Goal: Transaction & Acquisition: Purchase product/service

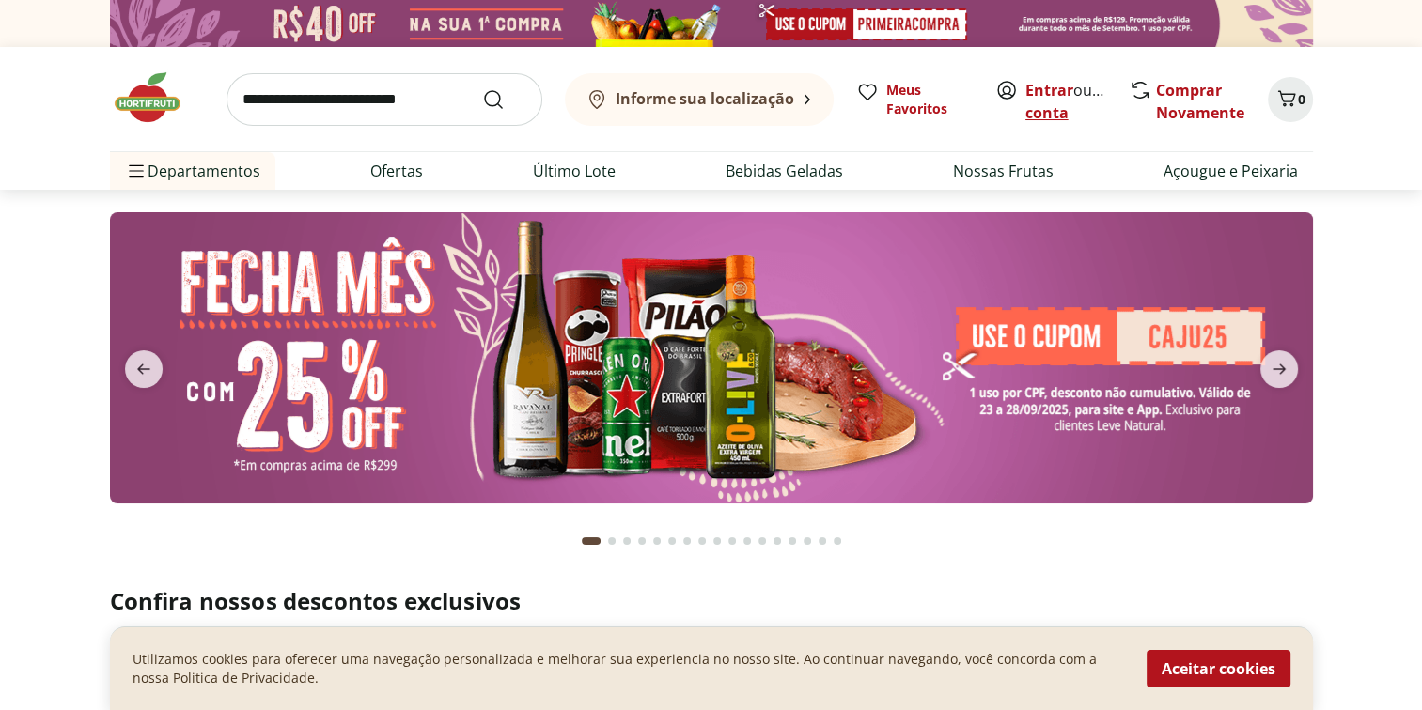
click at [1049, 110] on link "Criar conta" at bounding box center [1076, 101] width 103 height 43
click at [340, 104] on input "search" at bounding box center [384, 99] width 316 height 53
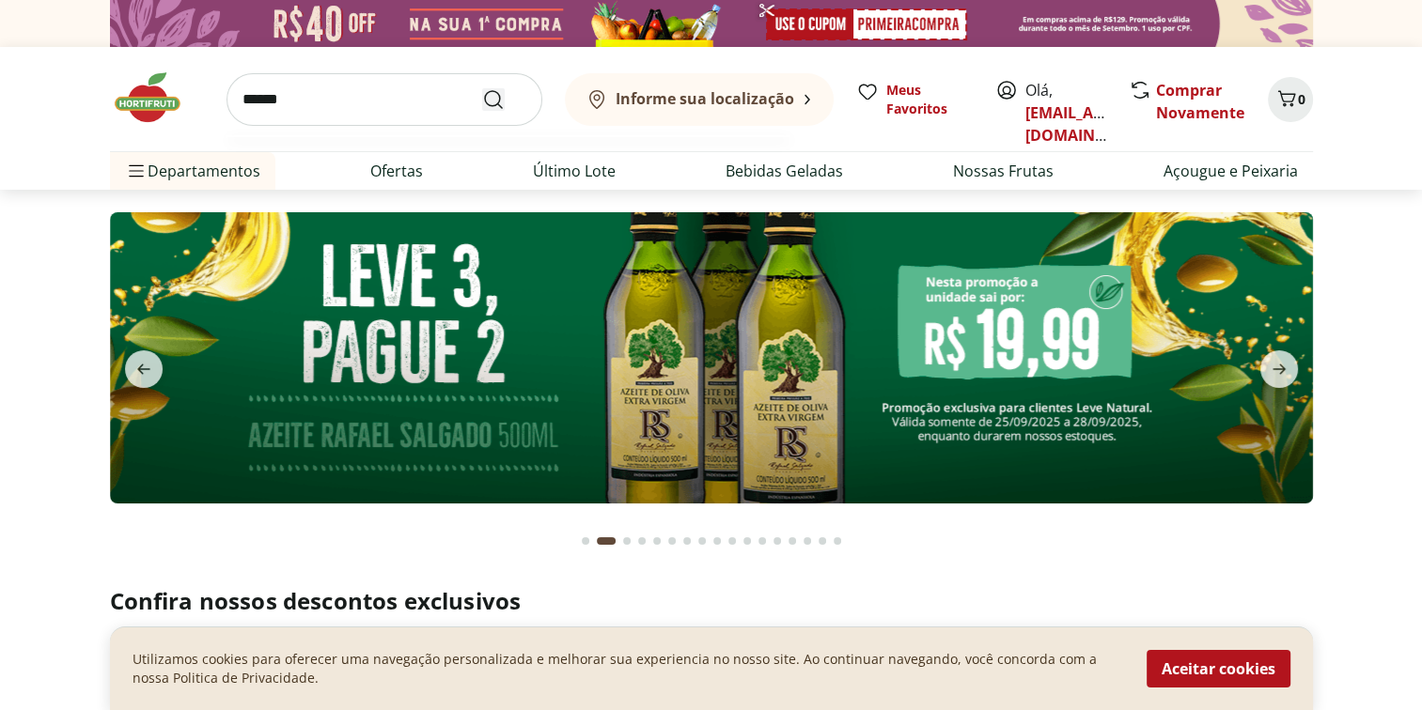
type input "******"
click at [501, 99] on icon "Submit Search" at bounding box center [493, 99] width 23 height 23
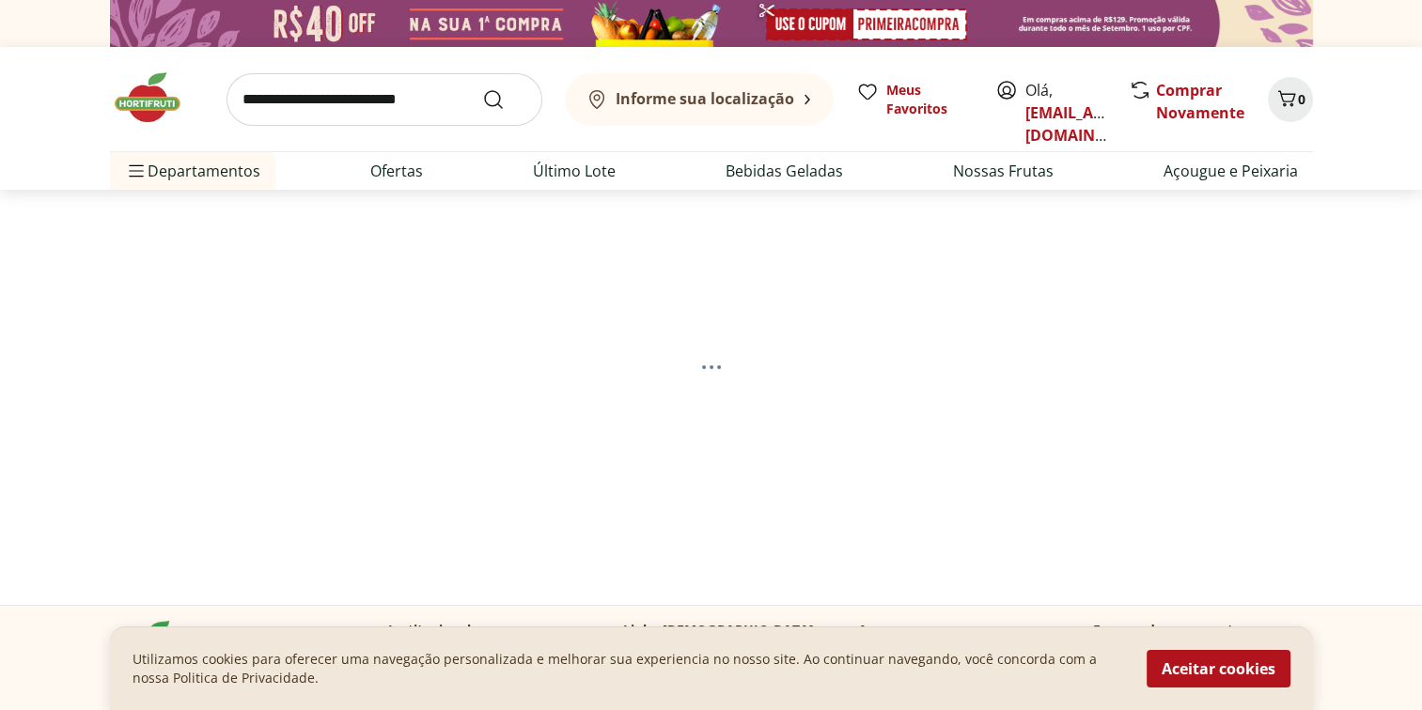
select select "**********"
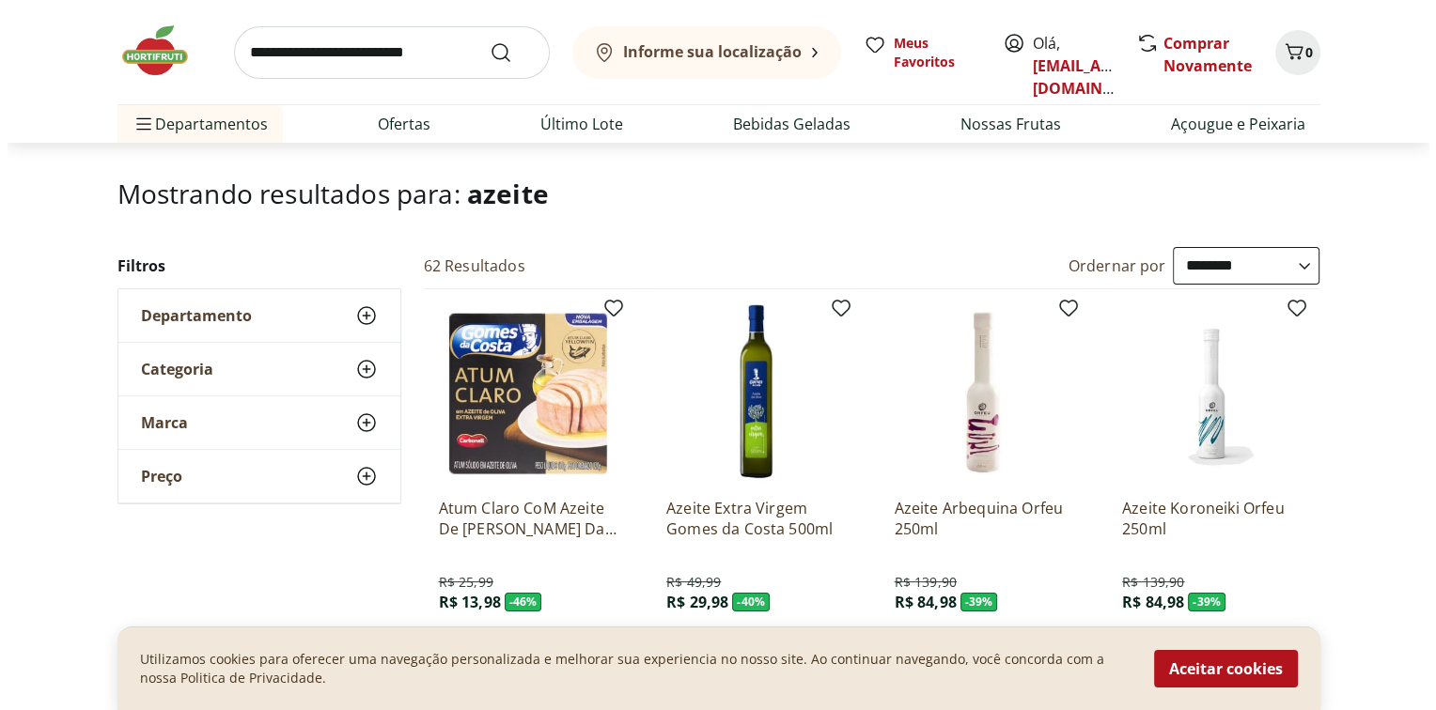
scroll to position [188, 0]
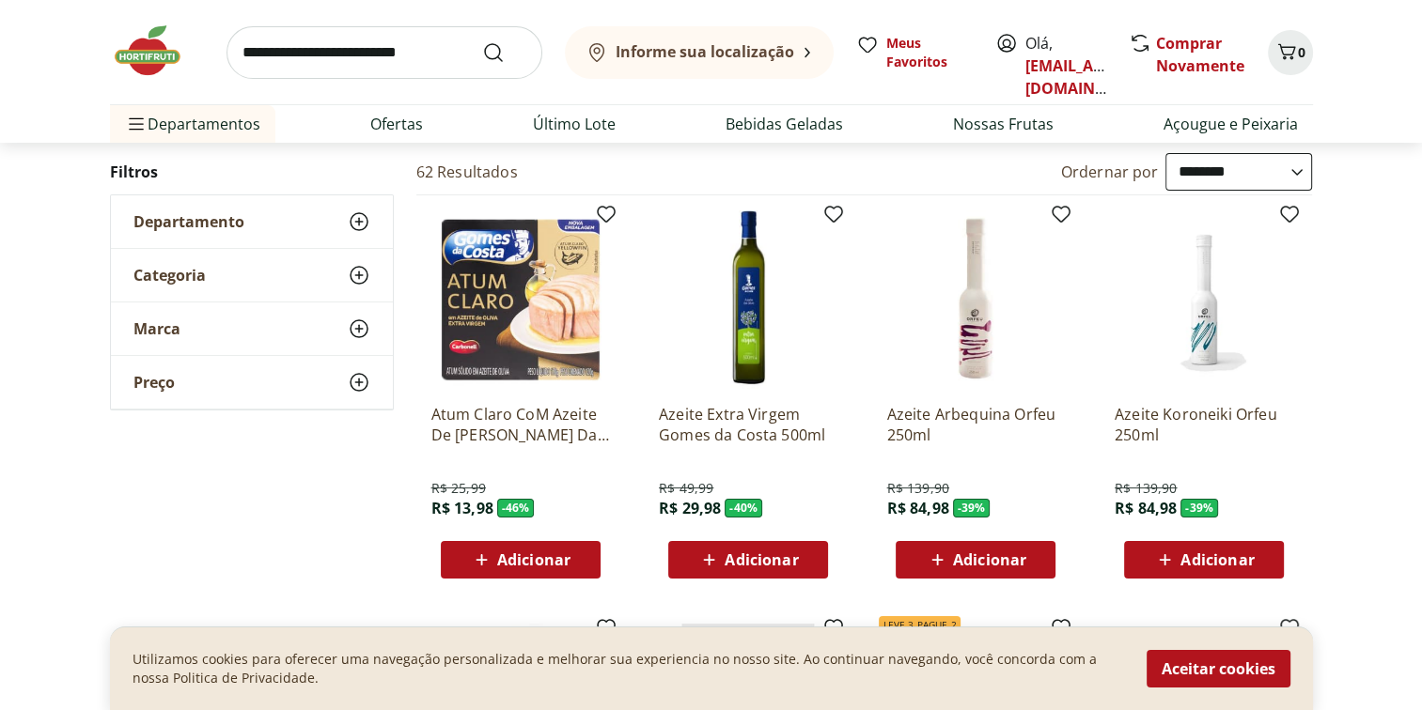
click at [759, 553] on span "Adicionar" at bounding box center [761, 560] width 73 height 15
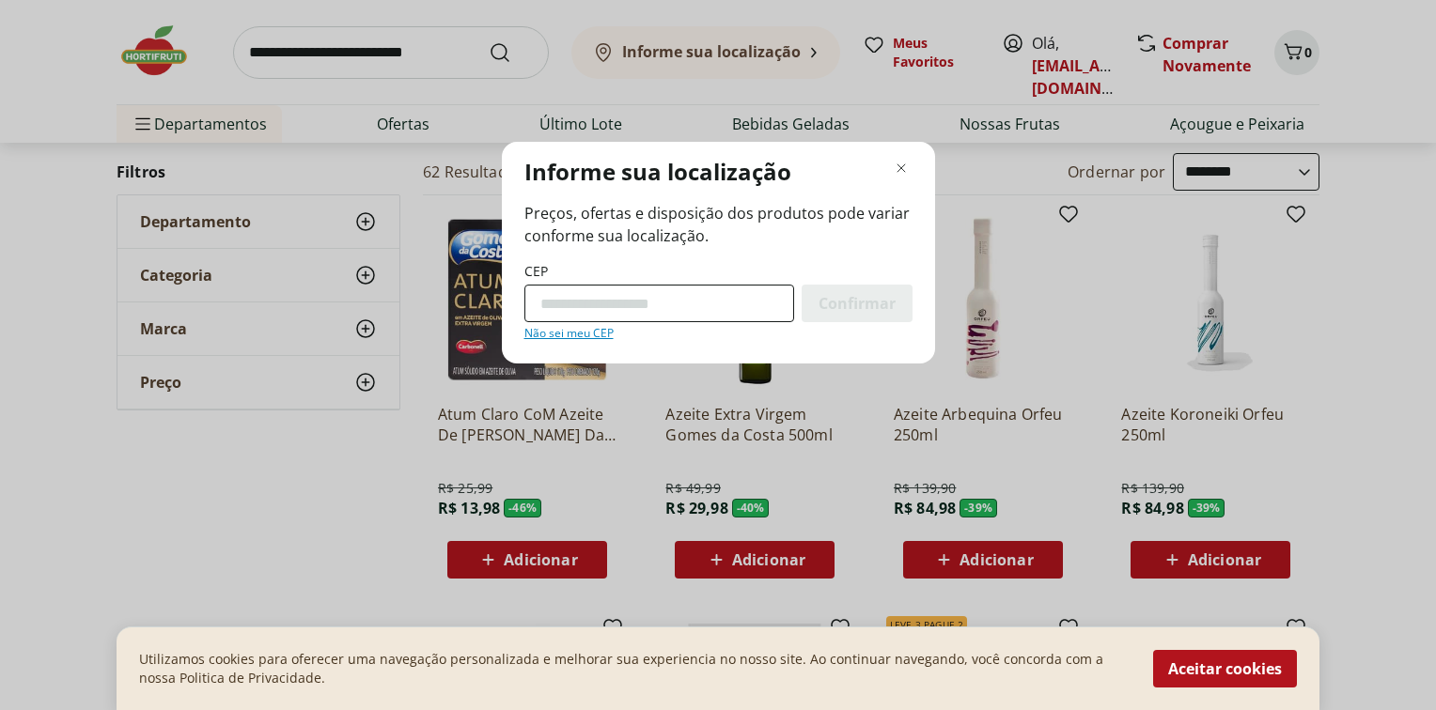
click at [677, 311] on input "CEP" at bounding box center [659, 304] width 270 height 38
type input "*********"
click at [881, 307] on span "Confirmar" at bounding box center [857, 303] width 77 height 15
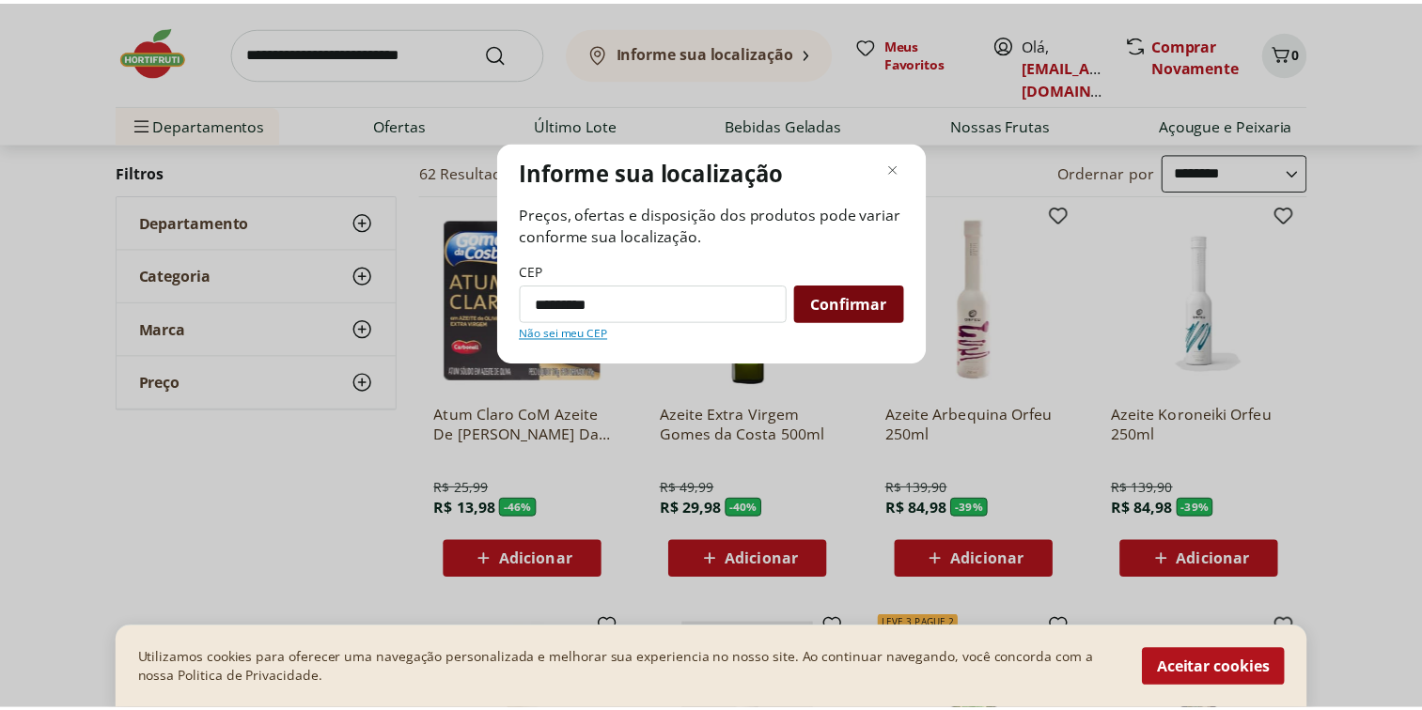
scroll to position [0, 0]
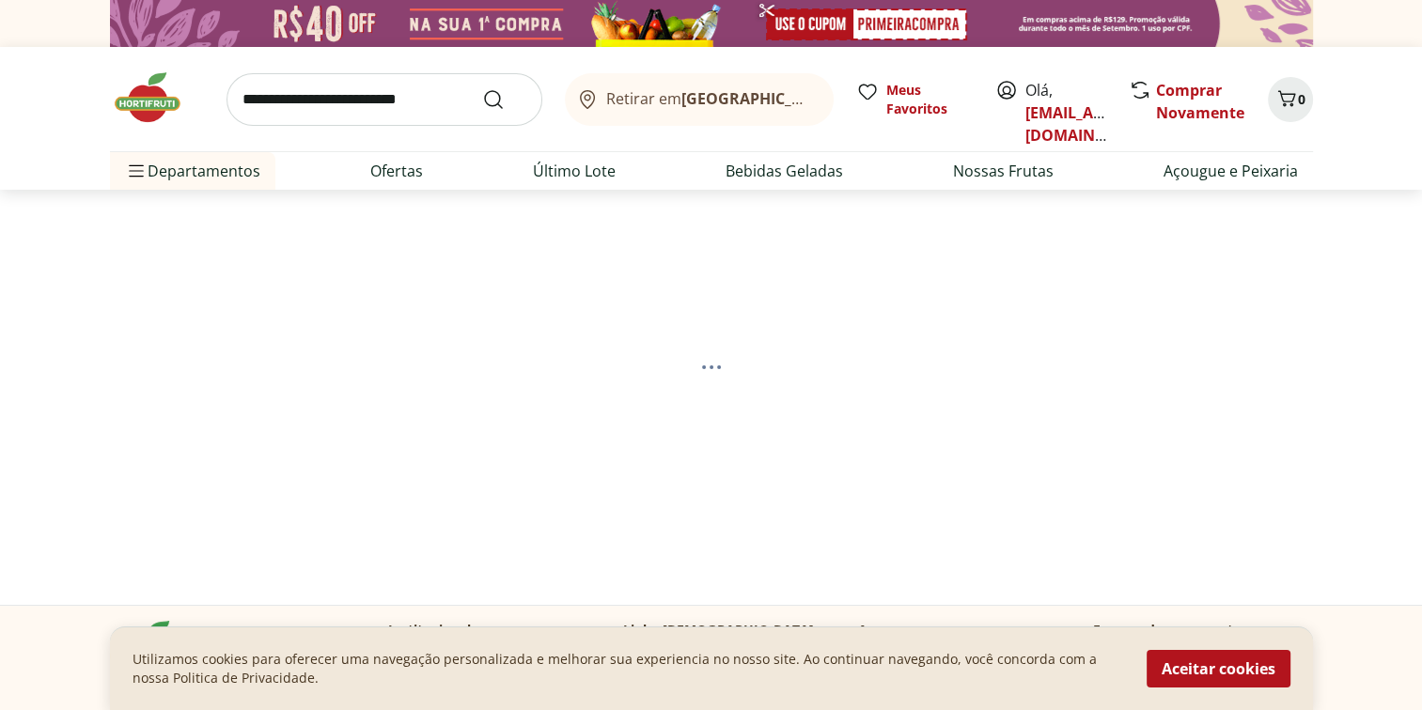
select select "**********"
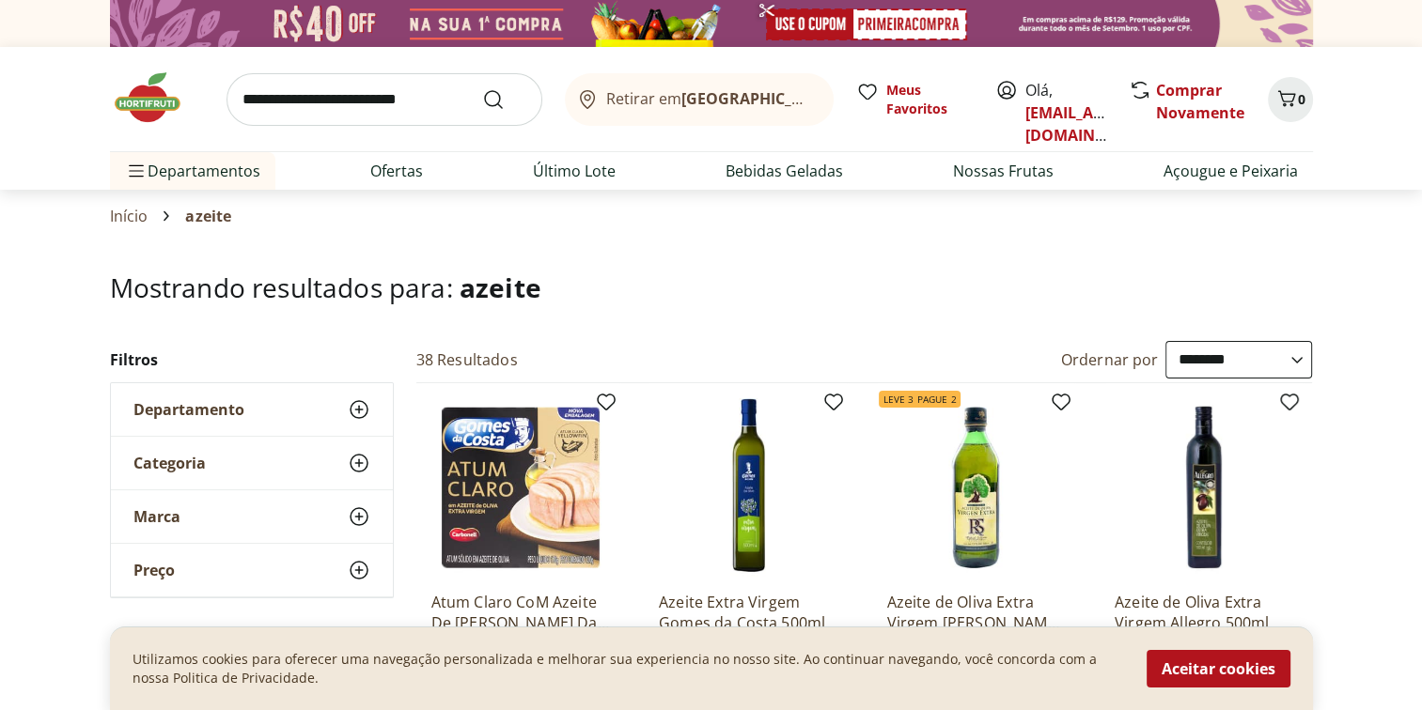
scroll to position [188, 0]
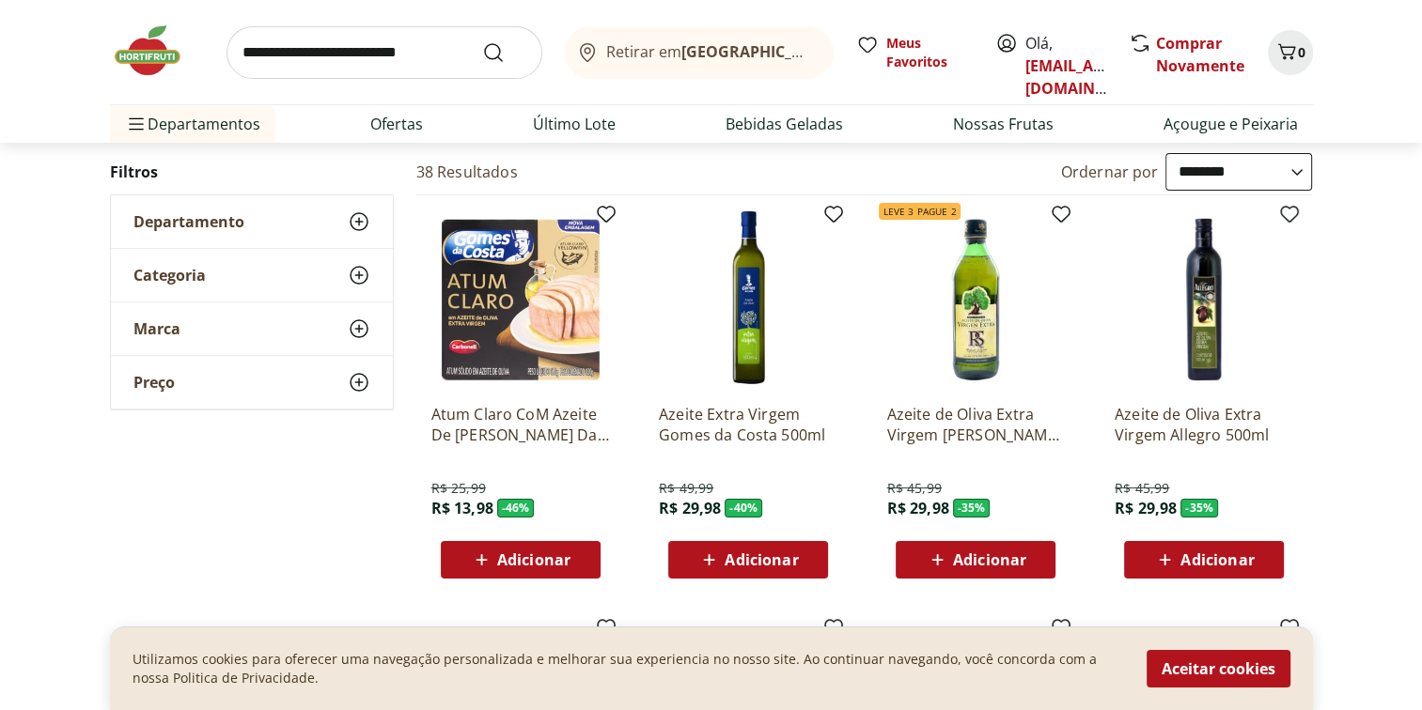
click at [761, 563] on span "Adicionar" at bounding box center [761, 560] width 73 height 15
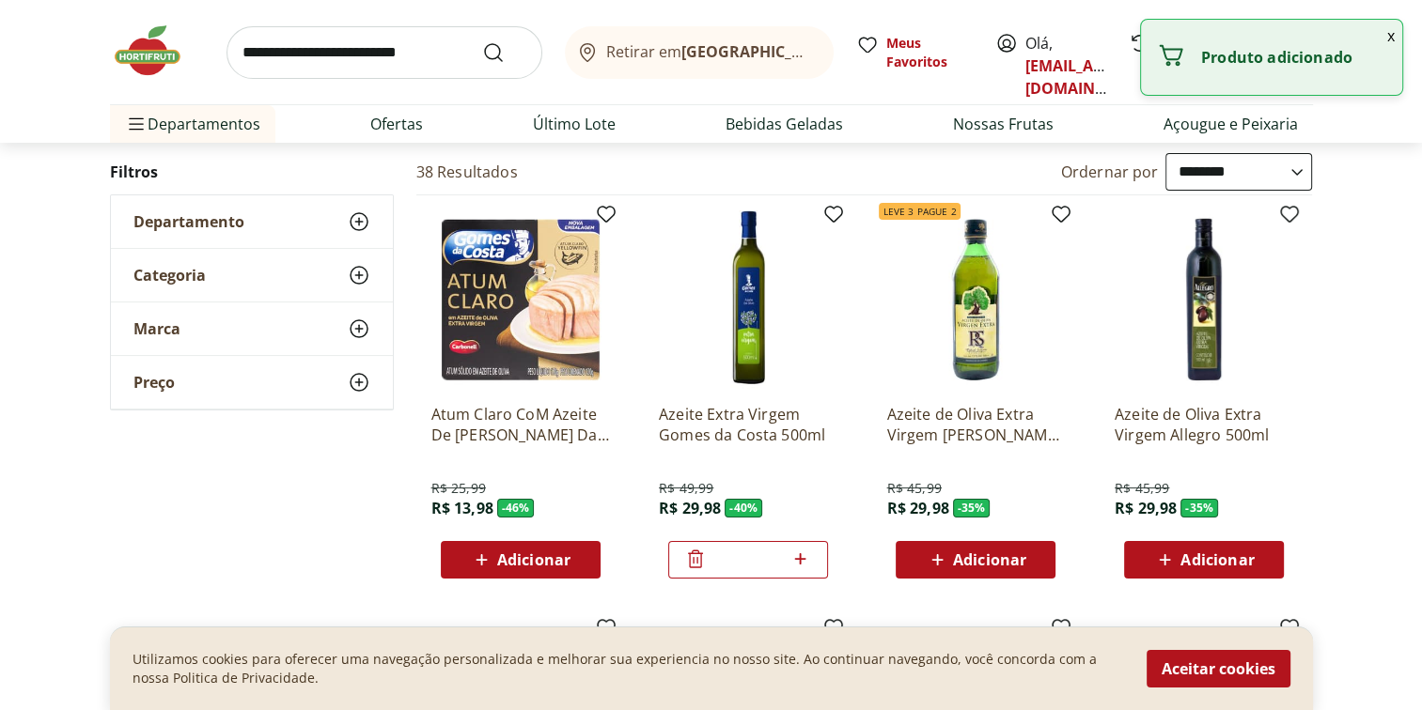
click at [807, 554] on icon at bounding box center [799, 559] width 23 height 23
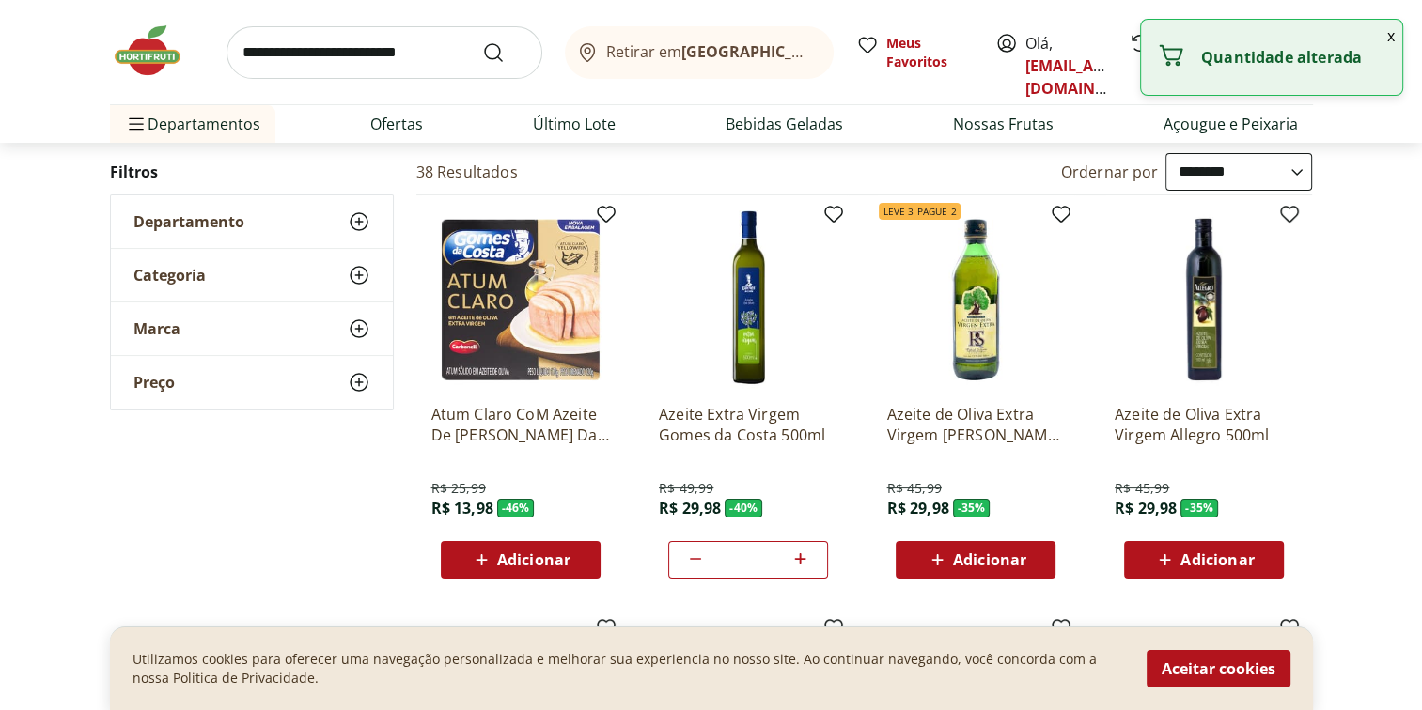
click at [807, 554] on icon at bounding box center [799, 559] width 23 height 23
click at [813, 562] on div "*" at bounding box center [748, 560] width 160 height 38
click at [807, 556] on icon at bounding box center [799, 559] width 23 height 23
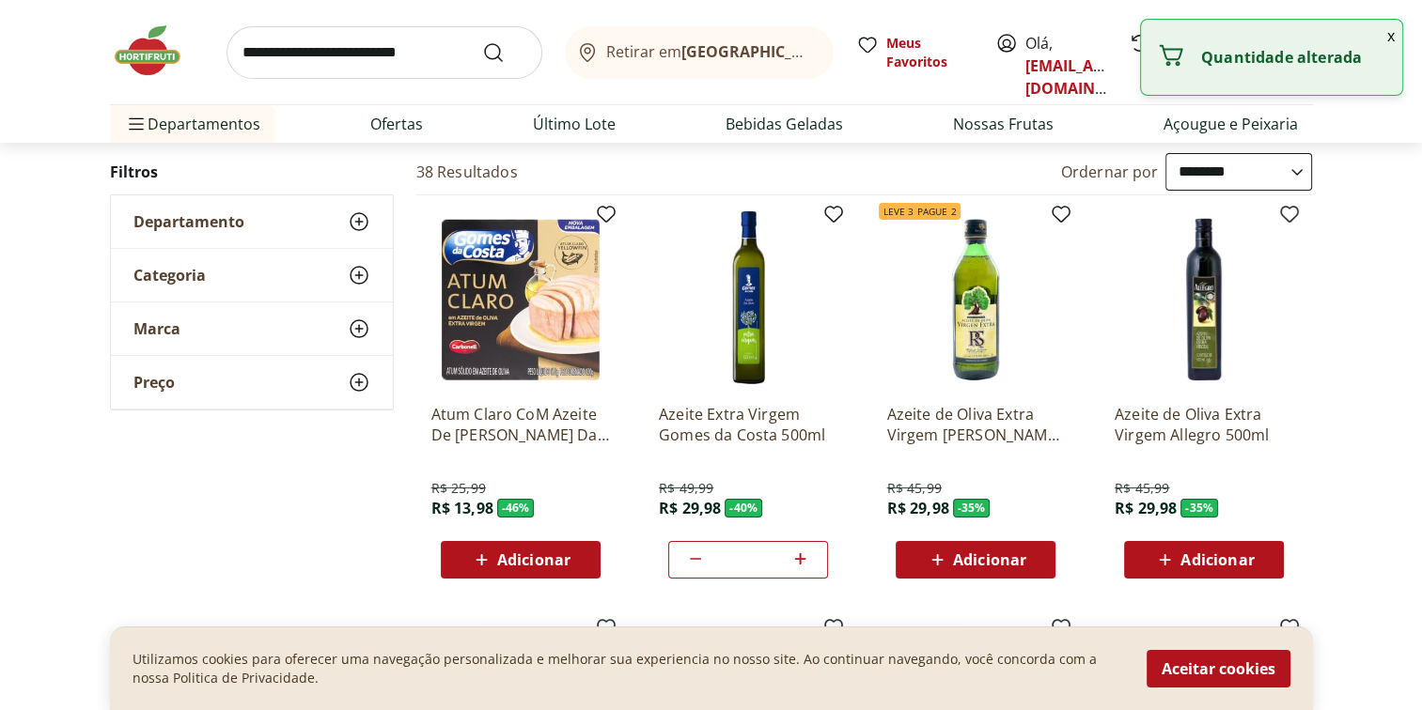
click at [803, 554] on icon at bounding box center [799, 559] width 23 height 23
click at [1383, 35] on button "x" at bounding box center [1391, 36] width 23 height 32
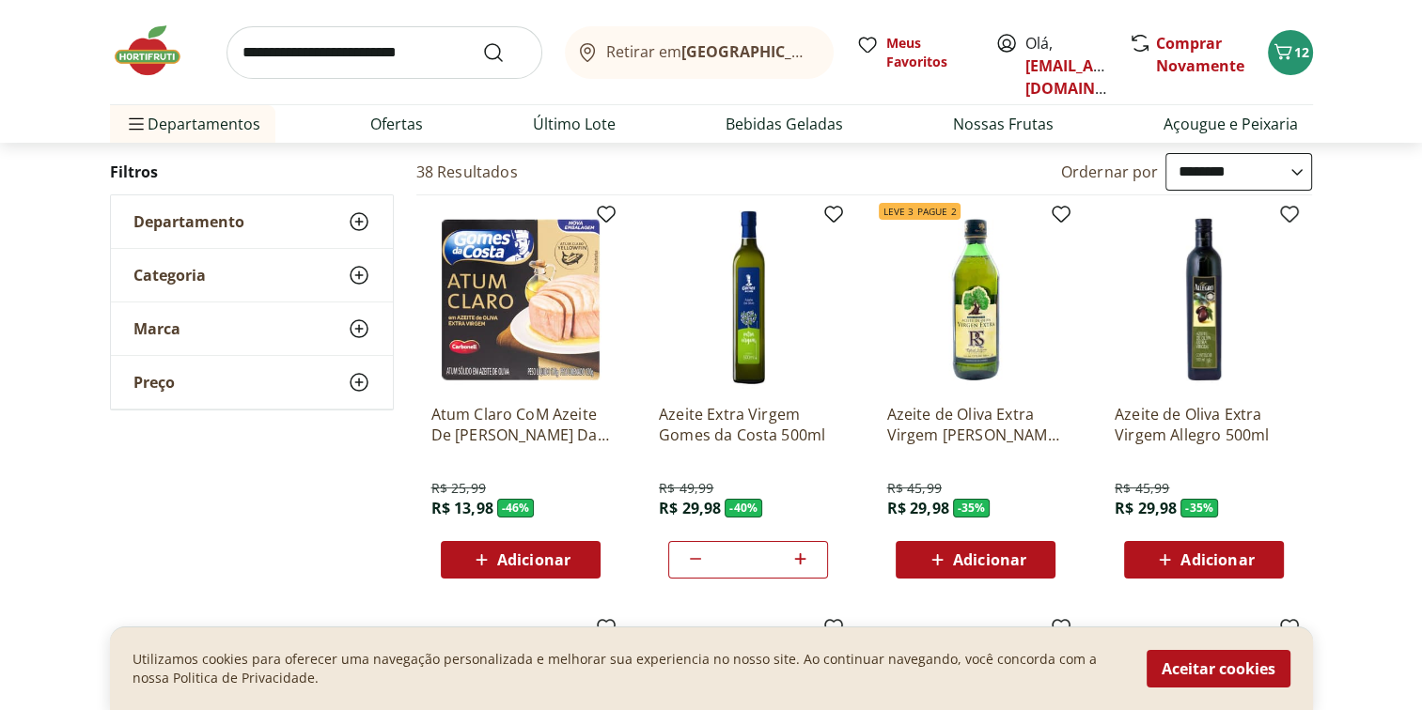
type input "*"
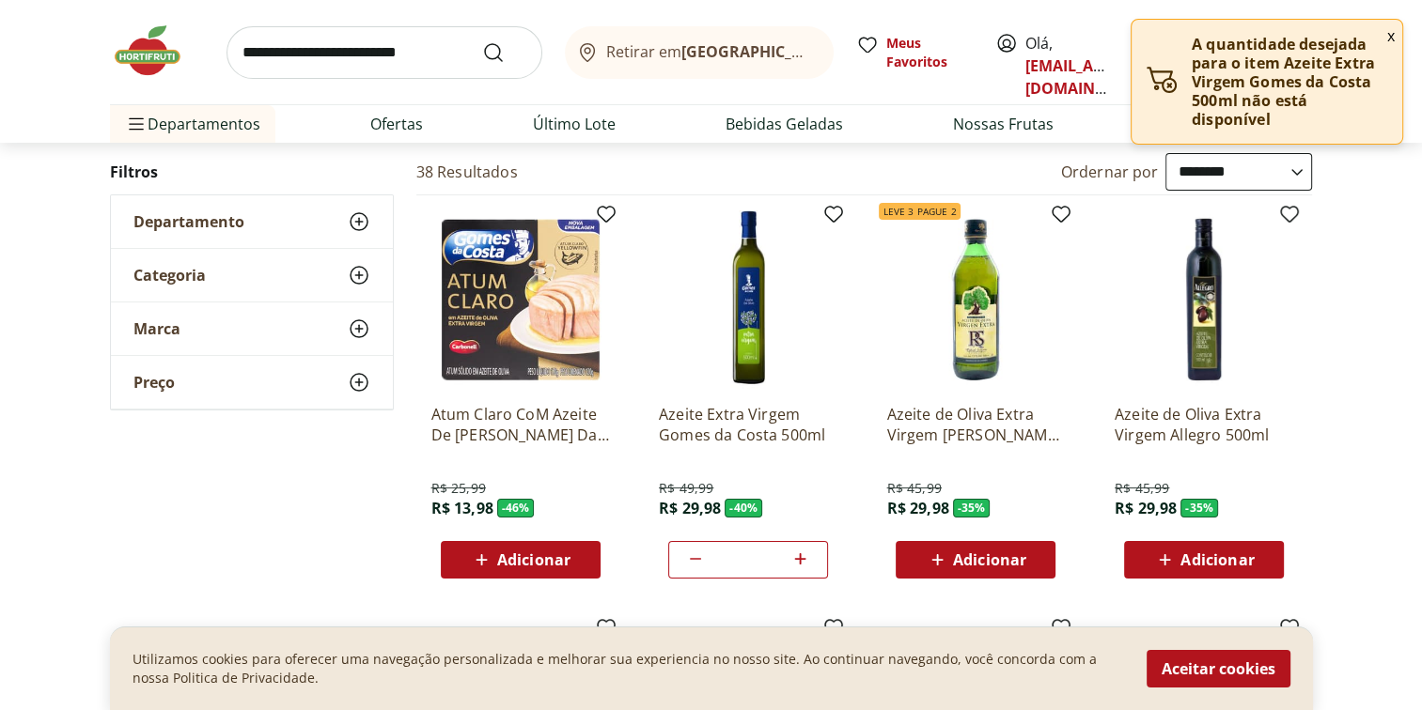
click at [1179, 562] on span "Adicionar" at bounding box center [1203, 560] width 101 height 23
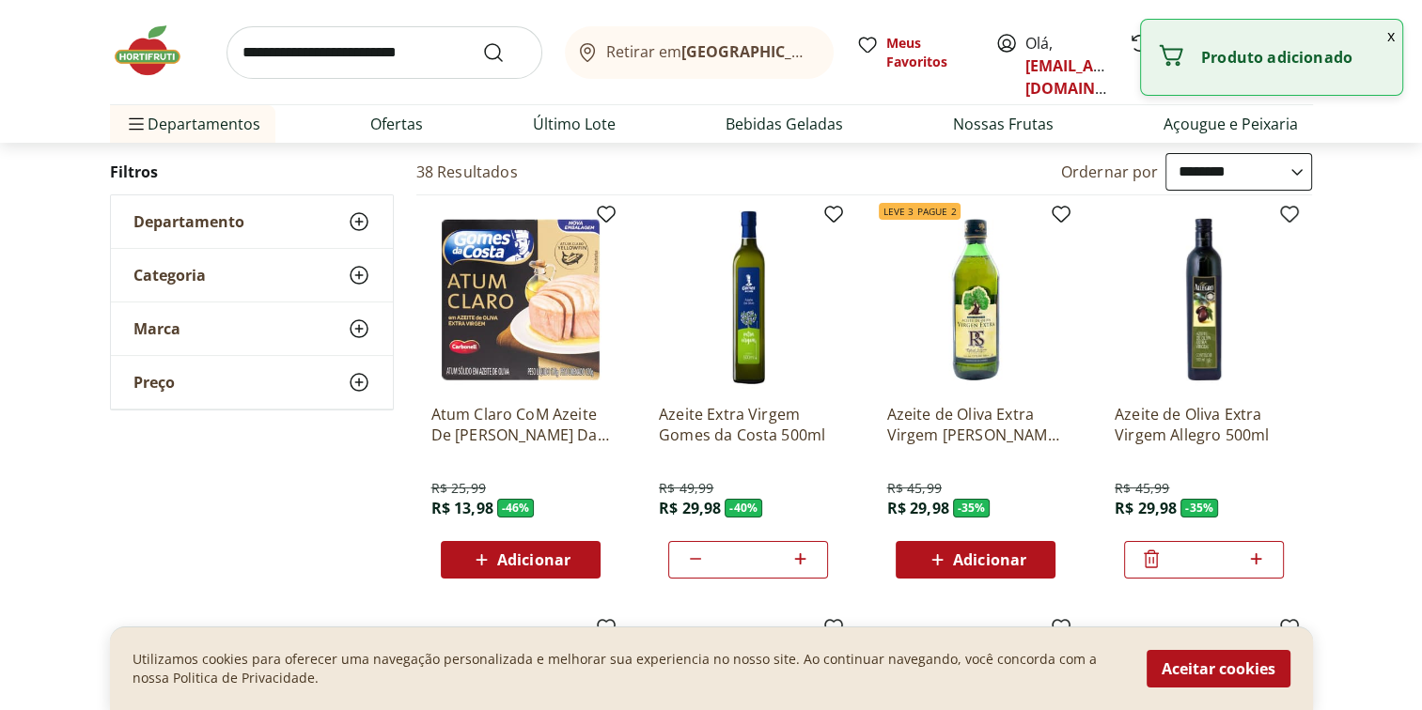
click at [1250, 553] on icon at bounding box center [1255, 559] width 23 height 23
click at [1251, 553] on icon at bounding box center [1255, 559] width 23 height 23
type input "*"
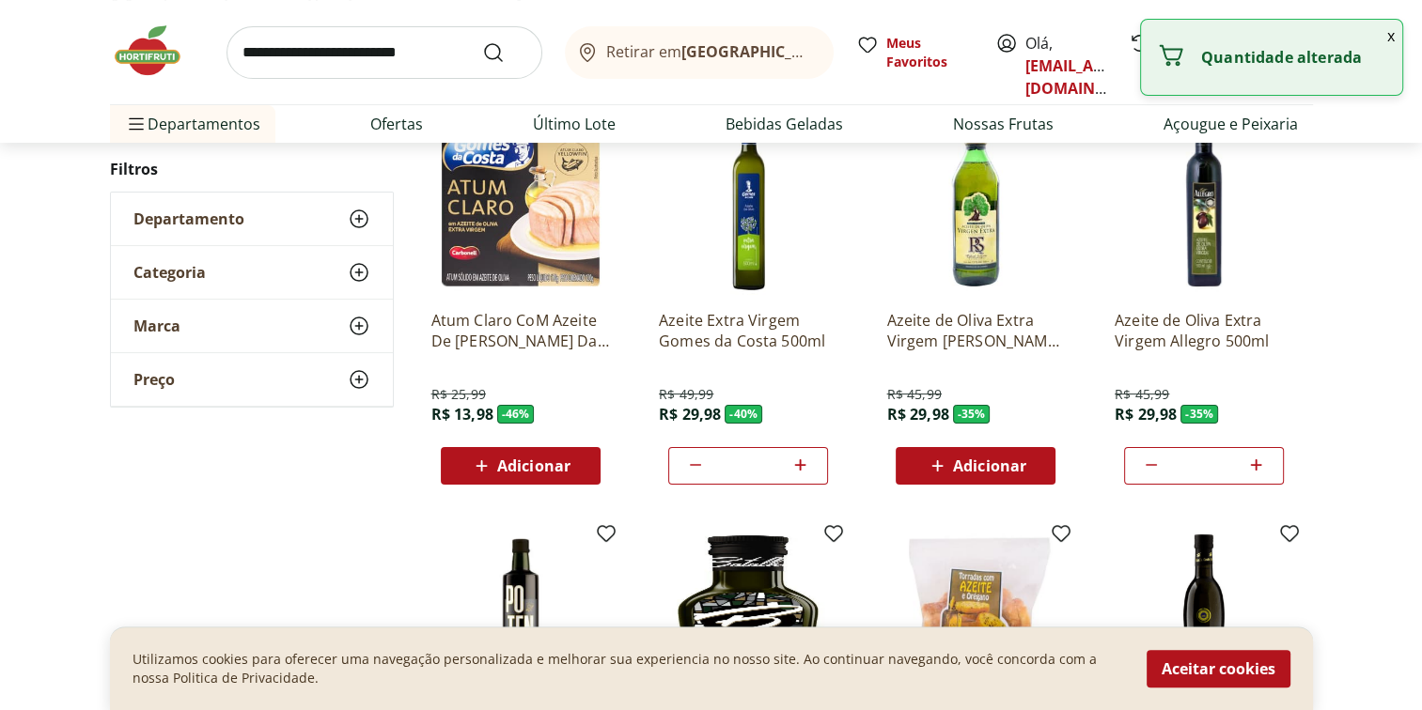
scroll to position [376, 0]
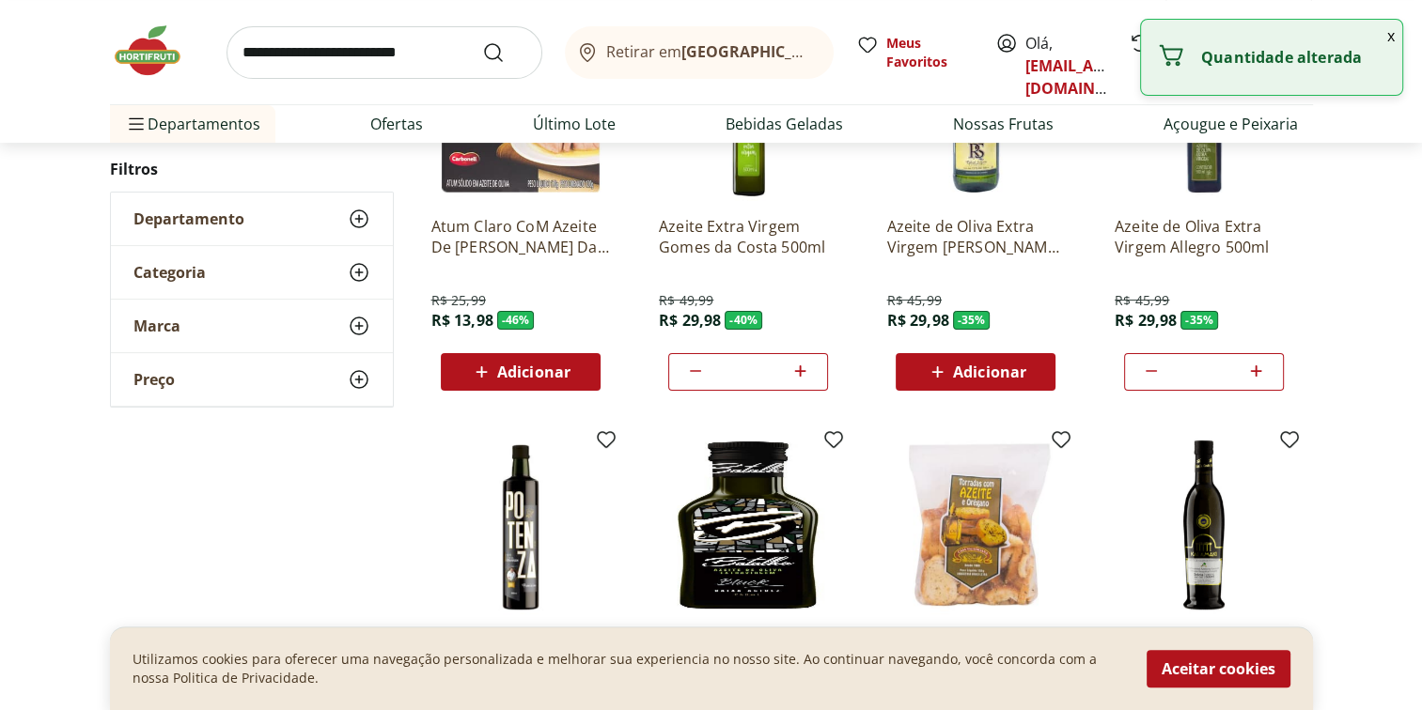
click at [765, 543] on img at bounding box center [748, 525] width 179 height 179
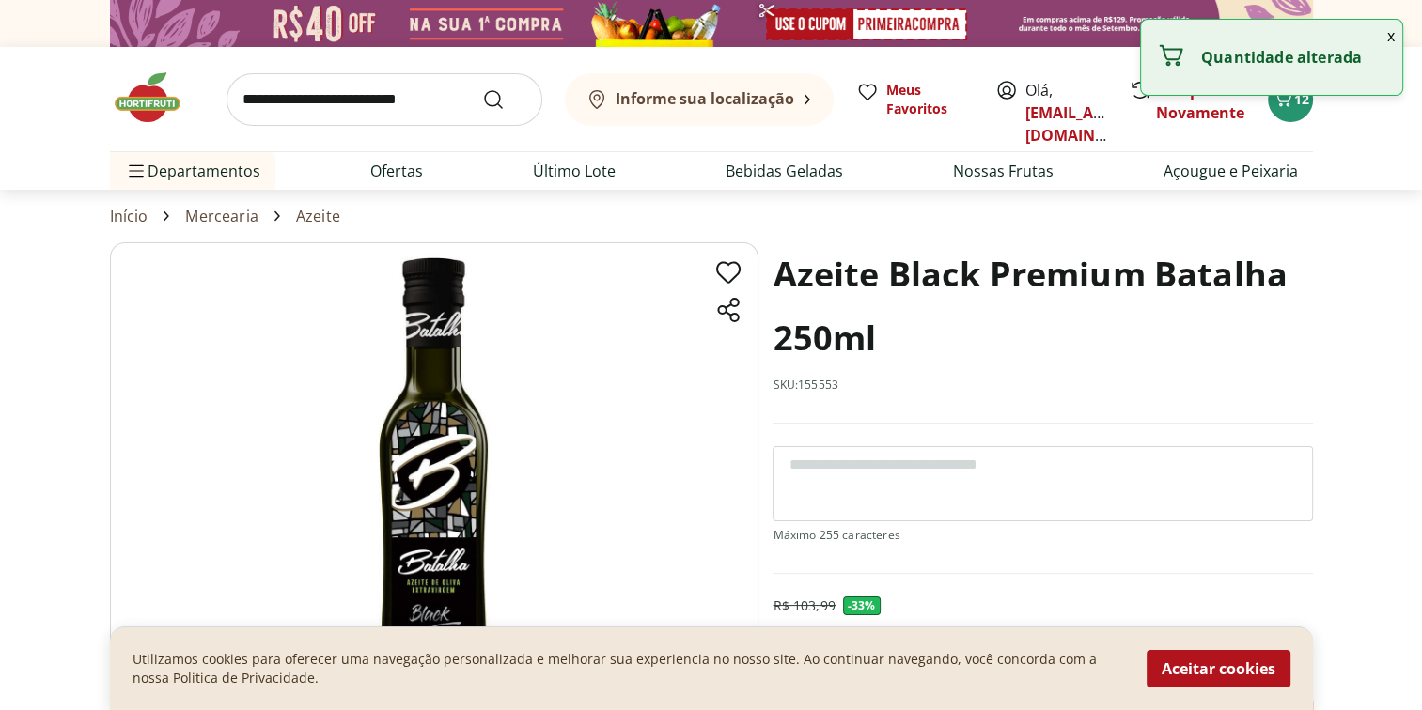
scroll to position [282, 0]
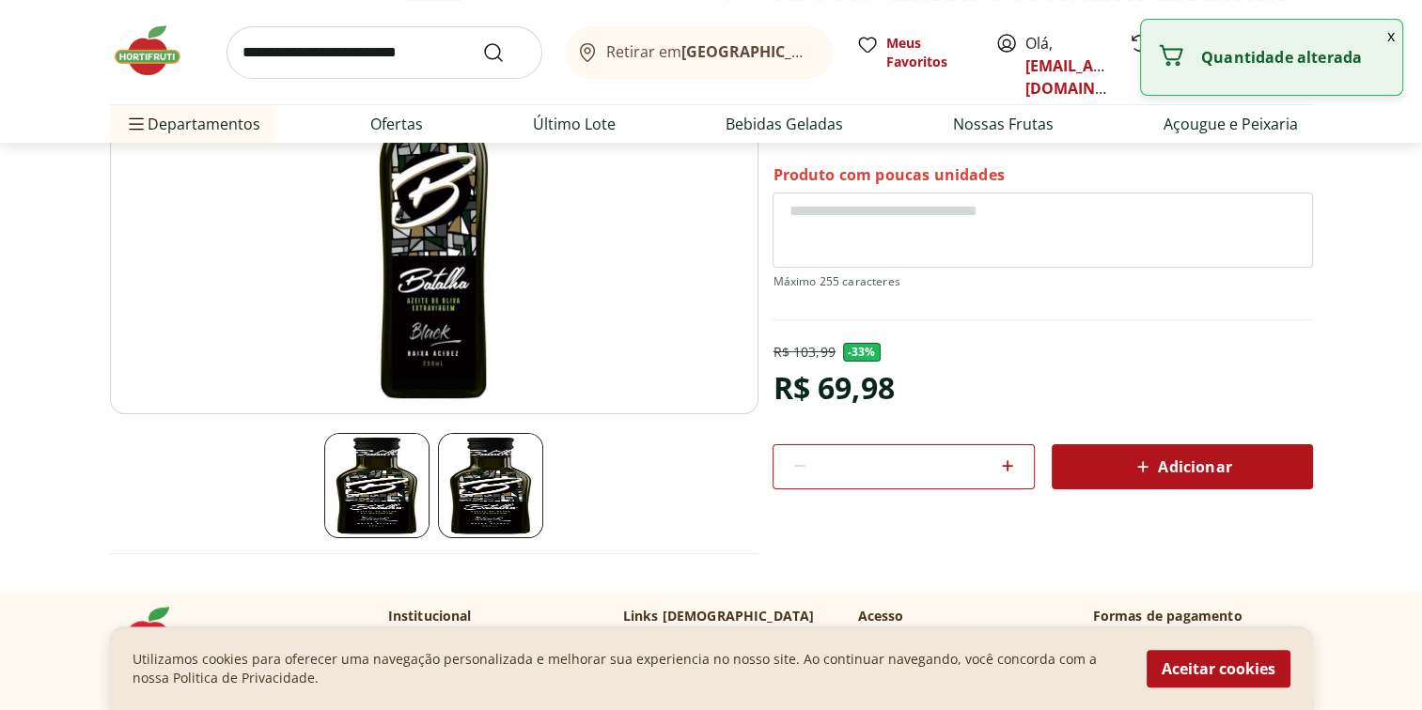
click at [1011, 457] on icon at bounding box center [1007, 466] width 23 height 23
click at [1009, 458] on icon at bounding box center [1007, 466] width 23 height 23
type input "*"
click at [1208, 473] on span "Adicionar" at bounding box center [1181, 467] width 100 height 23
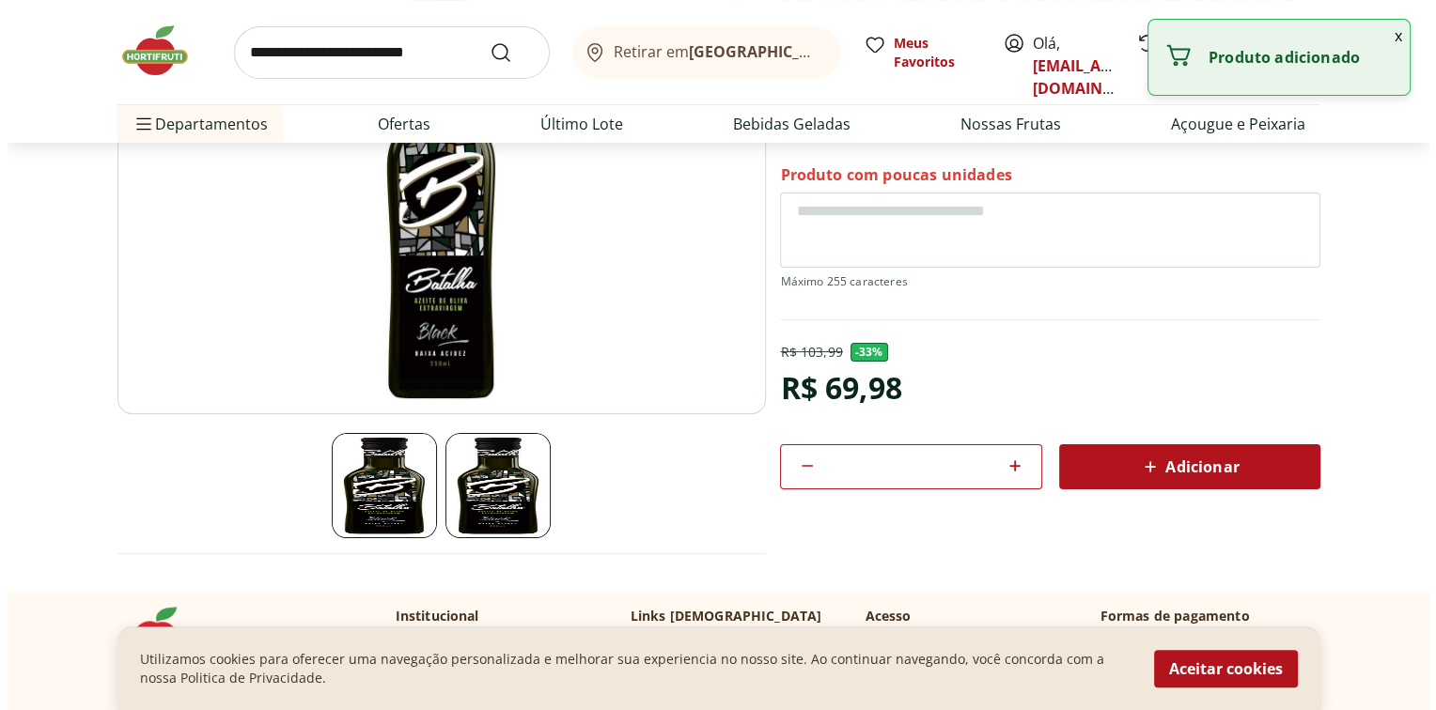
scroll to position [0, 0]
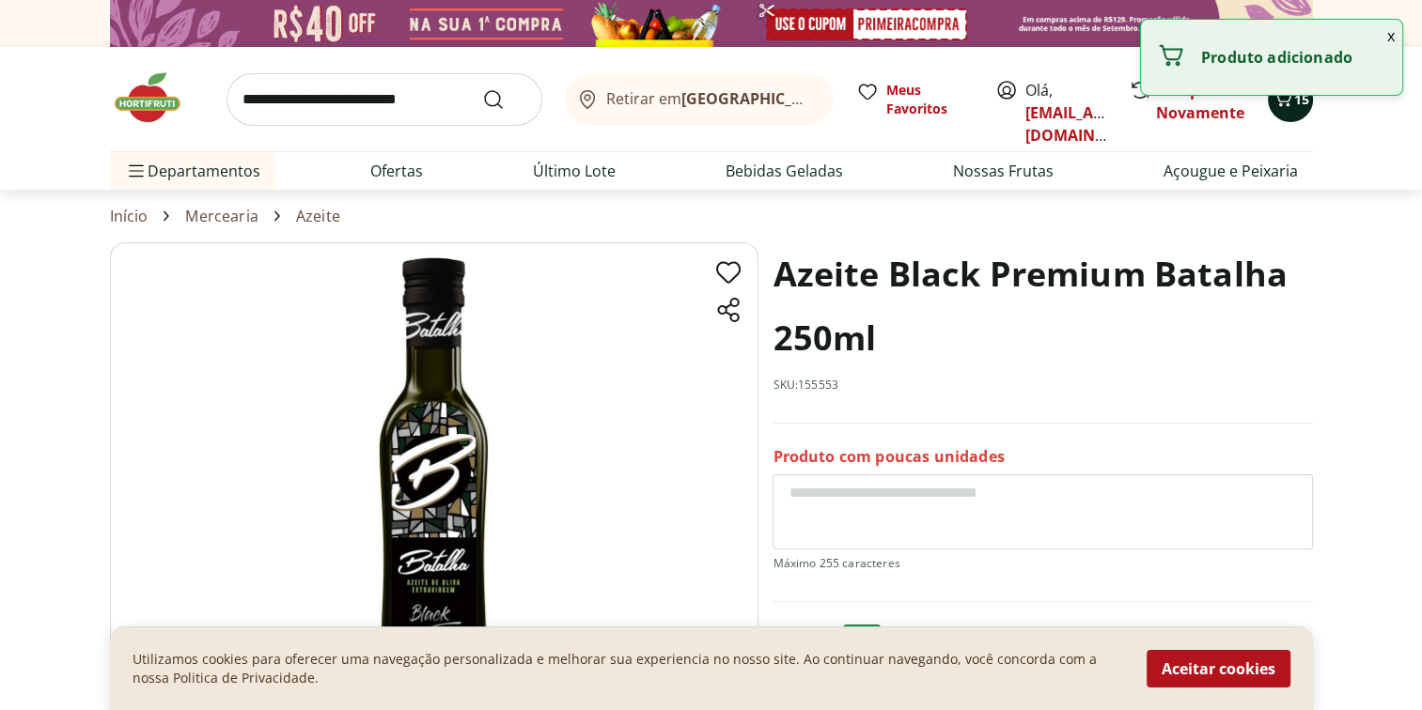
click at [1290, 113] on div "15" at bounding box center [1290, 100] width 15 height 30
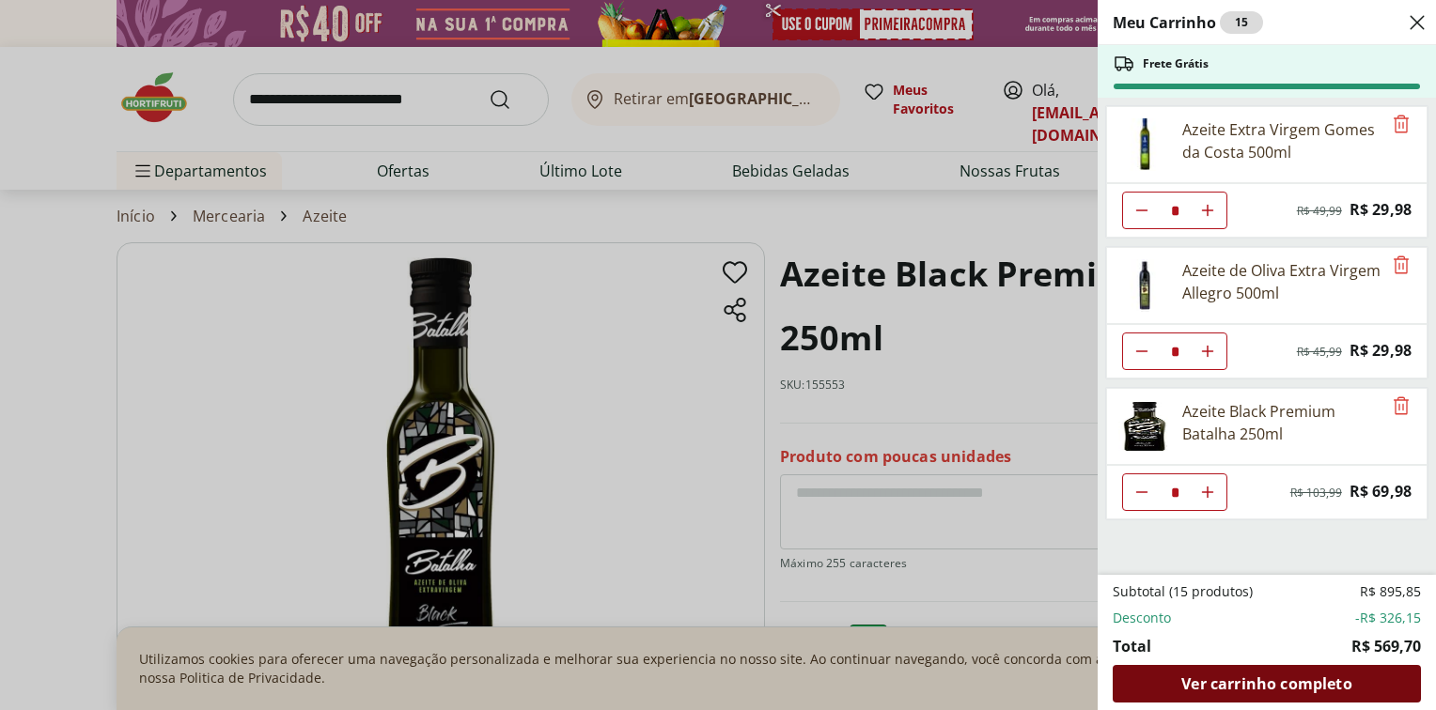
click at [1222, 684] on span "Ver carrinho completo" at bounding box center [1266, 684] width 170 height 15
